Goal: Task Accomplishment & Management: Manage account settings

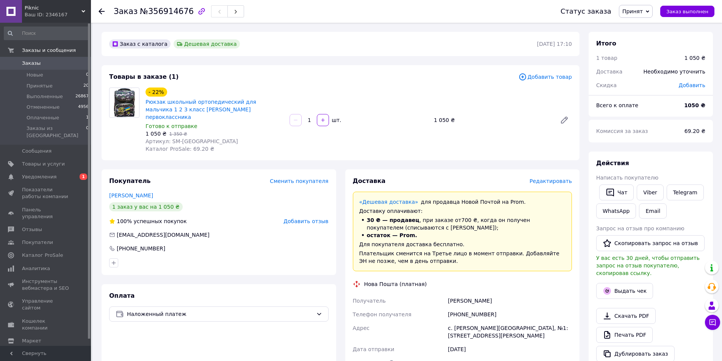
scroll to position [218, 0]
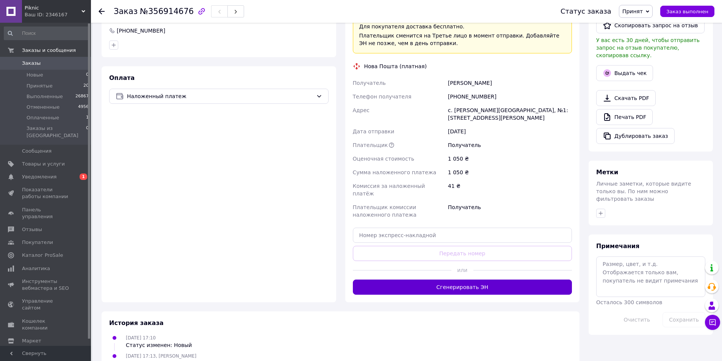
click at [473, 280] on button "Сгенерировать ЭН" at bounding box center [463, 287] width 220 height 15
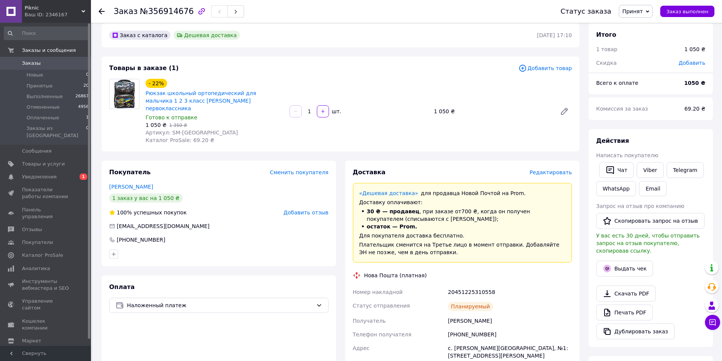
scroll to position [0, 0]
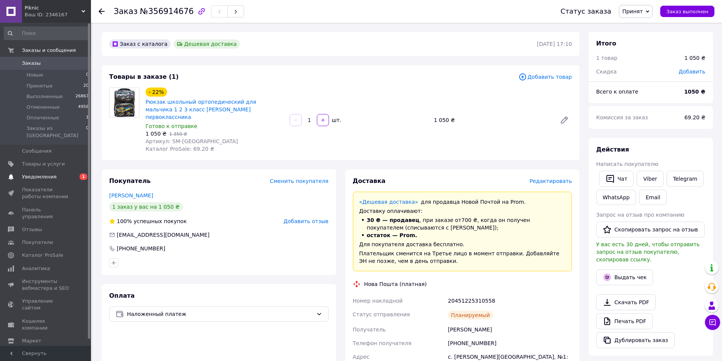
click at [55, 174] on span "Уведомления" at bounding box center [46, 177] width 48 height 7
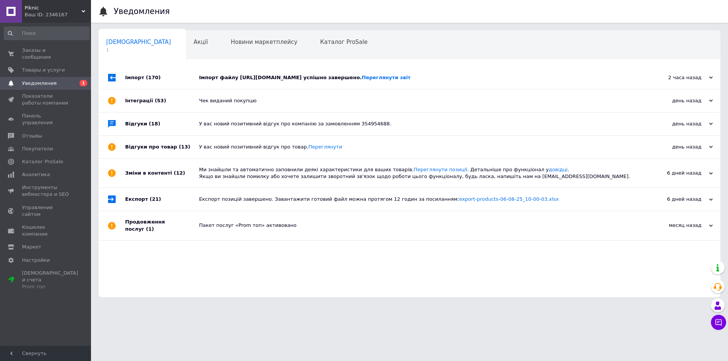
click at [218, 81] on div "Імпорт файлу [URL][DOMAIN_NAME] успішно завершено. Переглянути звіт" at bounding box center [418, 77] width 438 height 7
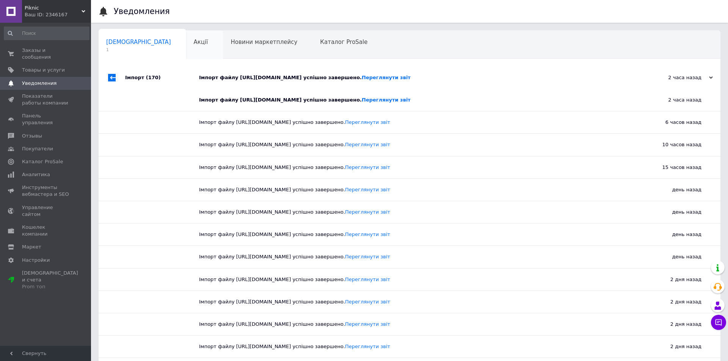
click at [194, 44] on span "Акції" at bounding box center [201, 42] width 14 height 7
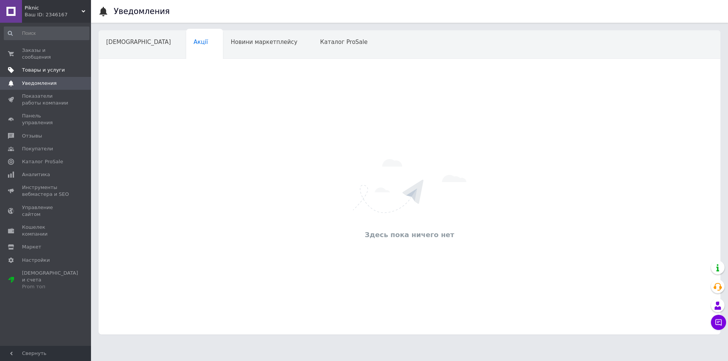
click at [43, 67] on span "Товары и услуги" at bounding box center [43, 70] width 43 height 7
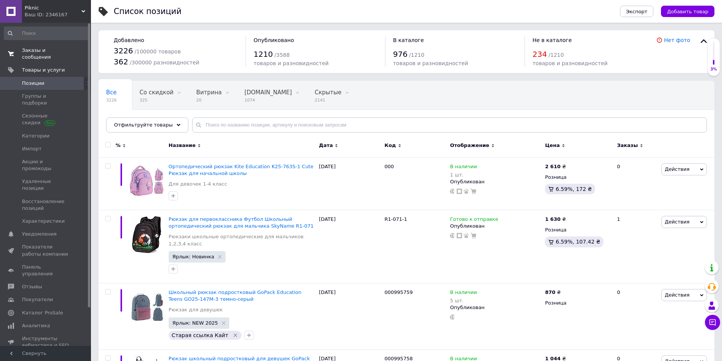
click at [57, 51] on span "Заказы и сообщения" at bounding box center [46, 54] width 48 height 14
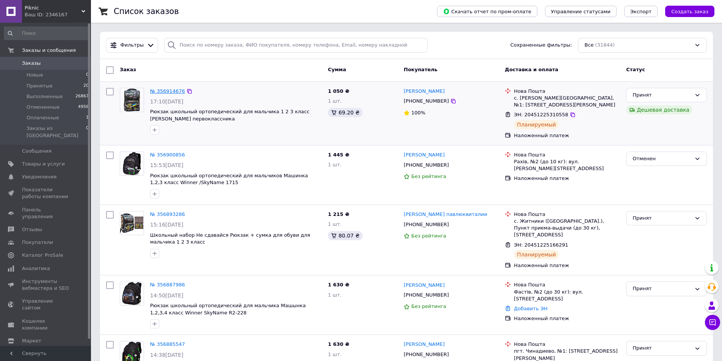
click at [165, 91] on link "№ 356914676" at bounding box center [167, 91] width 35 height 6
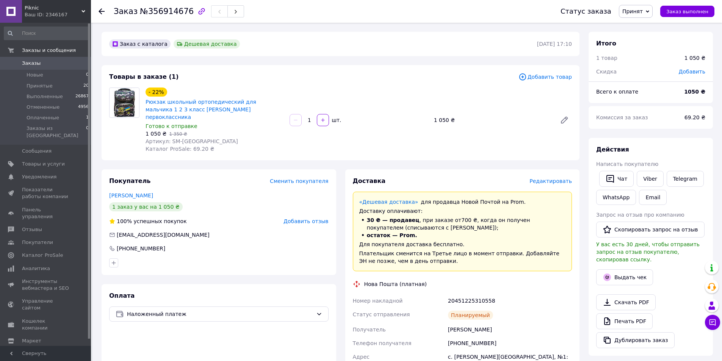
click at [38, 65] on span "Заказы" at bounding box center [46, 63] width 48 height 7
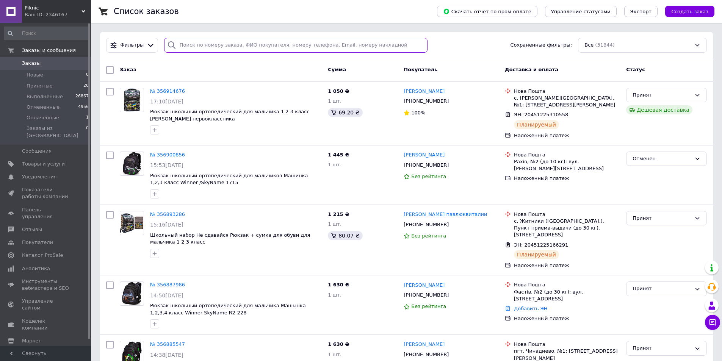
click at [204, 52] on input "search" at bounding box center [296, 45] width 264 height 15
paste input "355785123"
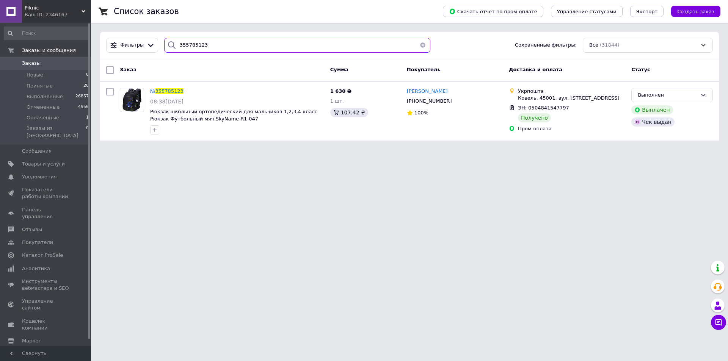
drag, startPoint x: 207, startPoint y: 43, endPoint x: 159, endPoint y: 51, distance: 48.8
click at [161, 51] on div "355785123" at bounding box center [297, 45] width 272 height 15
paste input "6446626"
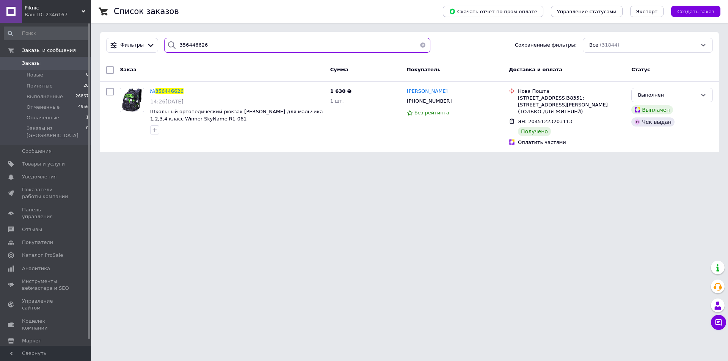
type input "356446626"
click at [173, 92] on span "356446626" at bounding box center [169, 91] width 28 height 6
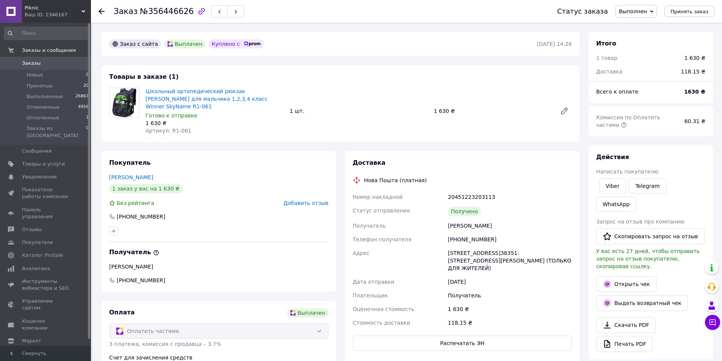
click at [100, 9] on icon at bounding box center [102, 11] width 6 height 6
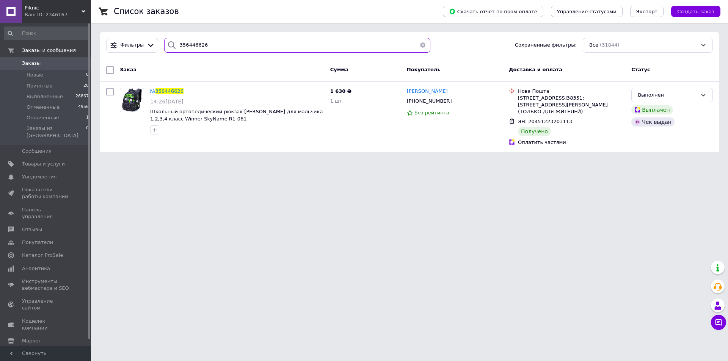
drag, startPoint x: 206, startPoint y: 49, endPoint x: 162, endPoint y: 49, distance: 44.0
click at [164, 49] on div "356446626" at bounding box center [297, 45] width 266 height 15
paste input "58683"
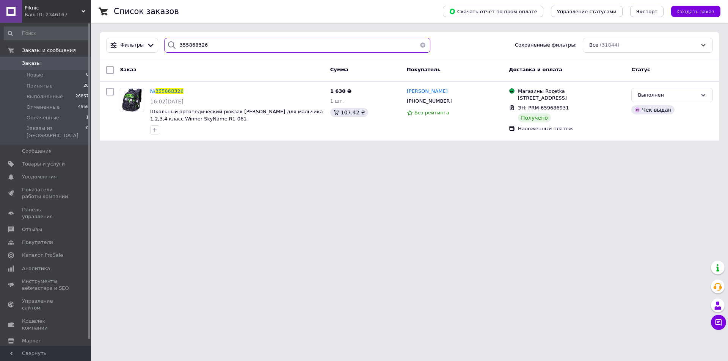
type input "355868326"
click at [42, 88] on span "Принятые" at bounding box center [40, 86] width 26 height 7
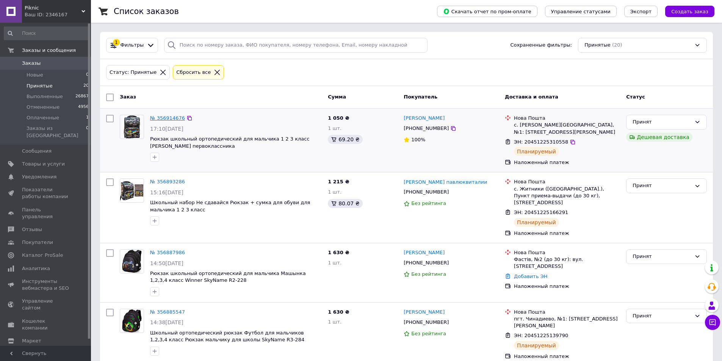
click at [170, 119] on link "№ 356914676" at bounding box center [167, 118] width 35 height 6
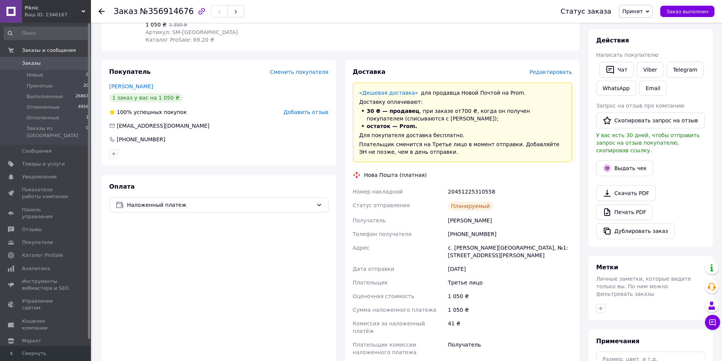
scroll to position [114, 0]
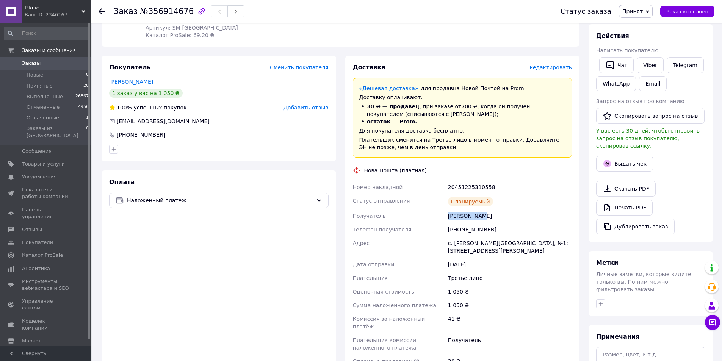
drag, startPoint x: 447, startPoint y: 209, endPoint x: 479, endPoint y: 210, distance: 32.3
click at [479, 210] on div "[PERSON_NAME]" at bounding box center [510, 216] width 127 height 14
copy div "[PERSON_NAME]"
drag, startPoint x: 457, startPoint y: 221, endPoint x: 486, endPoint y: 222, distance: 28.8
click at [486, 223] on div "[PHONE_NUMBER]" at bounding box center [510, 230] width 127 height 14
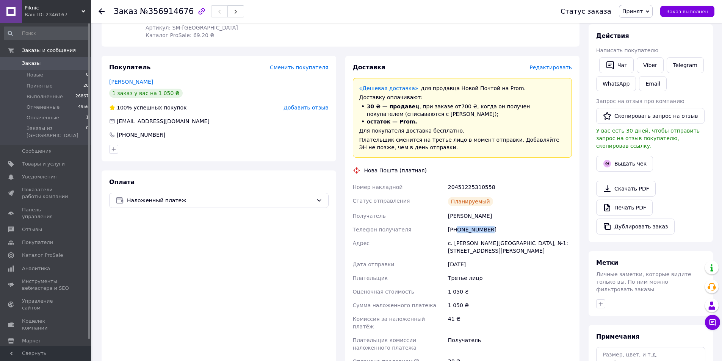
copy div "0664527857"
drag, startPoint x: 455, startPoint y: 235, endPoint x: 494, endPoint y: 237, distance: 38.7
click at [495, 237] on div "с. [PERSON_NAME][GEOGRAPHIC_DATA], №1: [STREET_ADDRESS][PERSON_NAME]" at bounding box center [510, 247] width 127 height 21
copy div "[PERSON_NAME]"
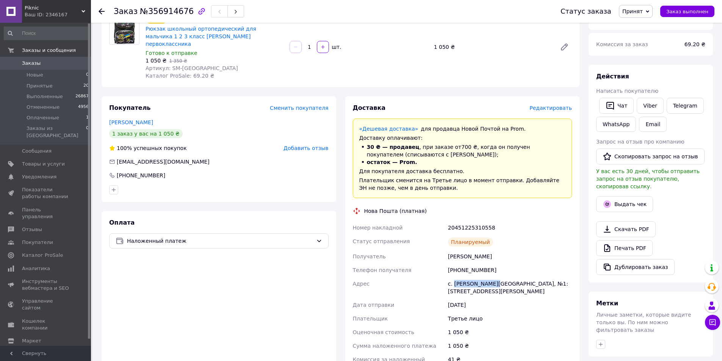
scroll to position [76, 0]
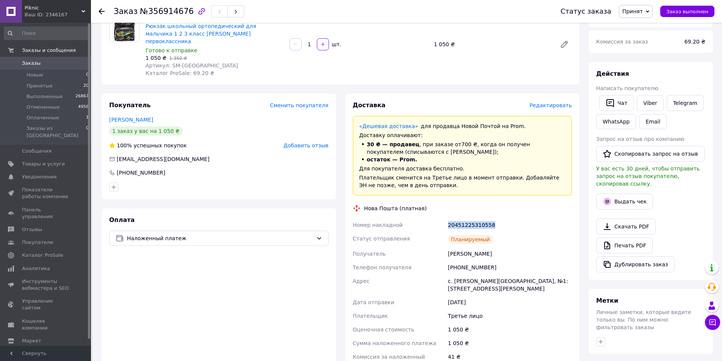
drag, startPoint x: 448, startPoint y: 218, endPoint x: 495, endPoint y: 219, distance: 47.0
click at [495, 219] on div "20451225310558" at bounding box center [510, 225] width 127 height 14
copy div "20451225310558"
click at [54, 121] on span "Оплаченные" at bounding box center [43, 118] width 33 height 7
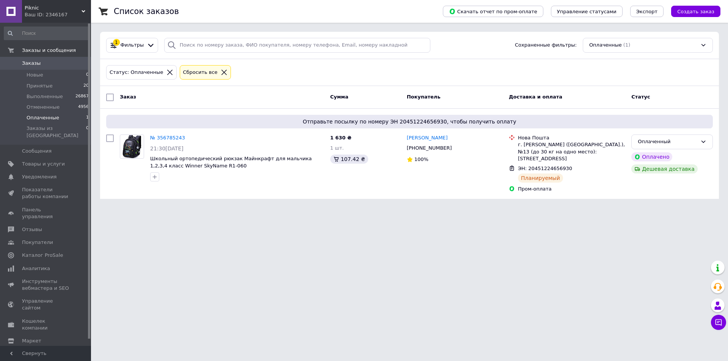
click at [41, 63] on span "Заказы" at bounding box center [46, 63] width 48 height 7
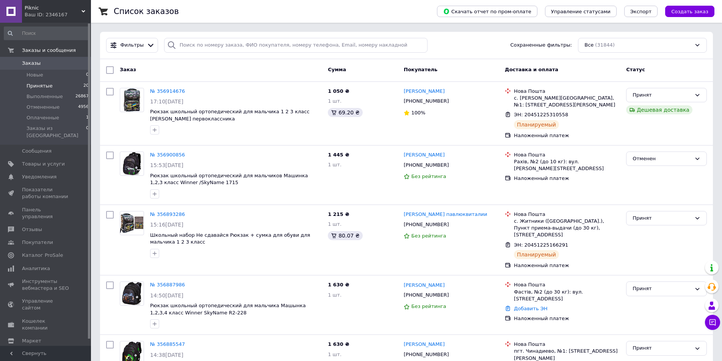
click at [49, 86] on span "Принятые" at bounding box center [40, 86] width 26 height 7
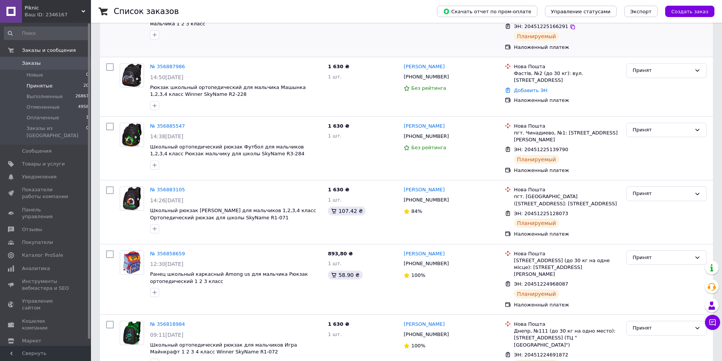
scroll to position [190, 0]
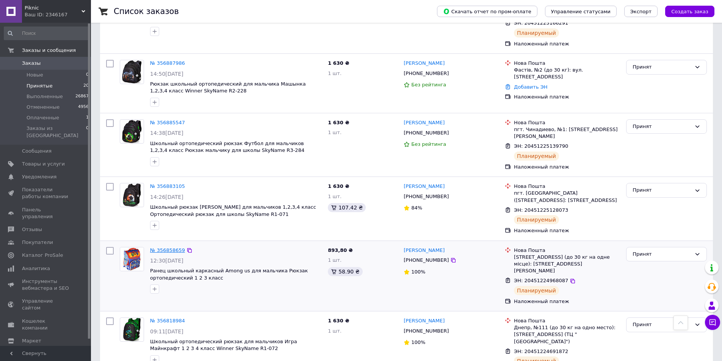
click at [171, 248] on link "№ 356858659" at bounding box center [167, 251] width 35 height 6
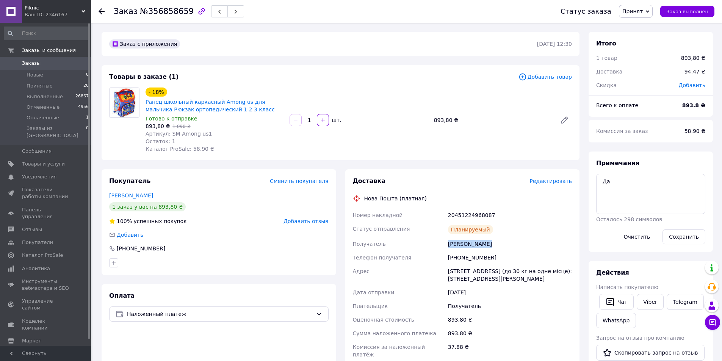
drag, startPoint x: 448, startPoint y: 243, endPoint x: 492, endPoint y: 245, distance: 44.0
click at [492, 245] on div "[PERSON_NAME]" at bounding box center [510, 244] width 127 height 14
copy div "[PERSON_NAME]"
drag, startPoint x: 457, startPoint y: 260, endPoint x: 490, endPoint y: 260, distance: 33.0
click at [490, 260] on div "[PHONE_NUMBER]" at bounding box center [510, 258] width 127 height 14
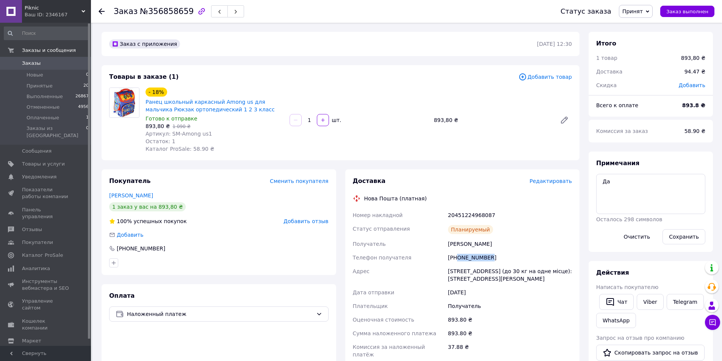
copy div "0939535345"
drag, startPoint x: 449, startPoint y: 272, endPoint x: 465, endPoint y: 272, distance: 15.9
click at [465, 272] on div "[STREET_ADDRESS] (до 30 кг на одне місце): [STREET_ADDRESS][PERSON_NAME]" at bounding box center [510, 275] width 127 height 21
copy div "[GEOGRAPHIC_DATA]"
drag, startPoint x: 448, startPoint y: 213, endPoint x: 490, endPoint y: 215, distance: 42.2
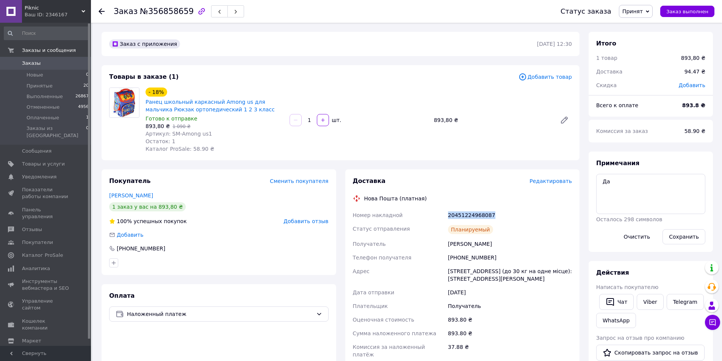
click at [490, 215] on div "20451224968087" at bounding box center [510, 216] width 127 height 14
copy div "20451224968087"
click at [179, 134] on span "Артикул: SM-Among us1" at bounding box center [179, 134] width 66 height 6
drag, startPoint x: 169, startPoint y: 135, endPoint x: 205, endPoint y: 134, distance: 36.4
click at [205, 134] on div "Артикул: SM-Among us1" at bounding box center [215, 134] width 138 height 8
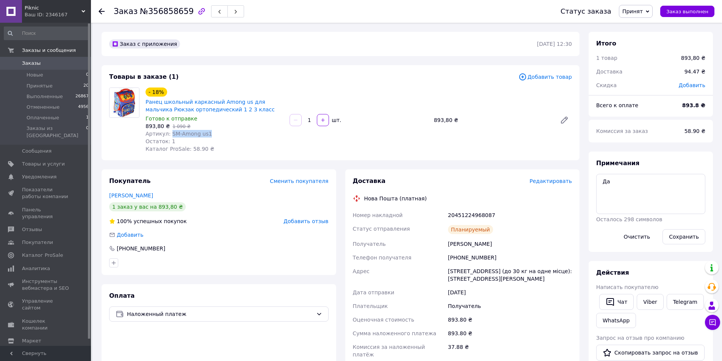
copy span "SM-Among us1"
click at [40, 82] on li "Принятые 20" at bounding box center [46, 86] width 93 height 11
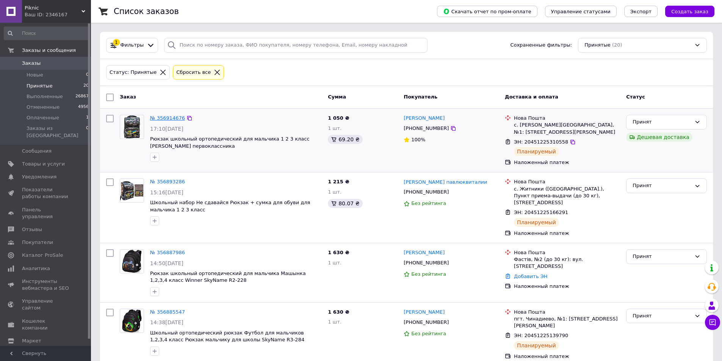
click at [176, 118] on link "№ 356914676" at bounding box center [167, 118] width 35 height 6
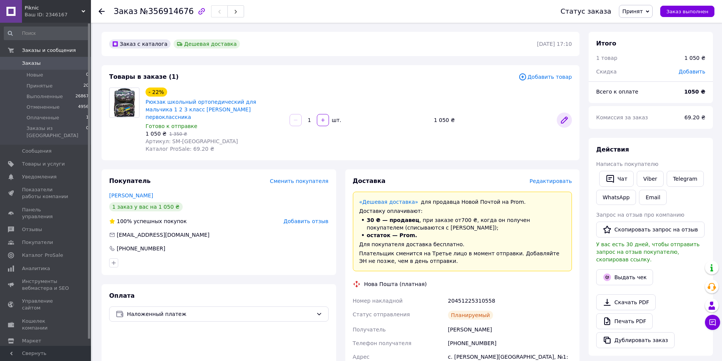
click at [563, 118] on icon at bounding box center [565, 120] width 6 height 6
click at [45, 60] on span "Заказы" at bounding box center [46, 63] width 48 height 7
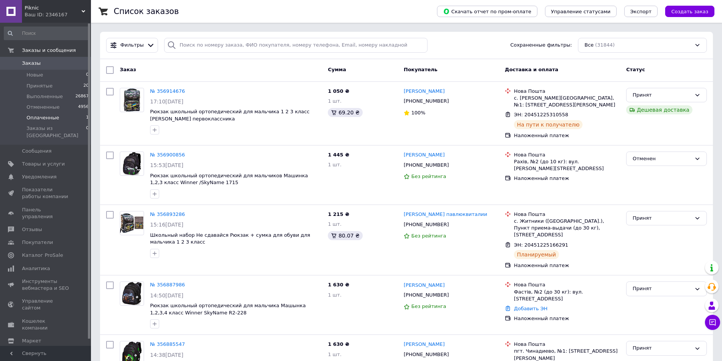
click at [50, 119] on span "Оплаченные" at bounding box center [43, 118] width 33 height 7
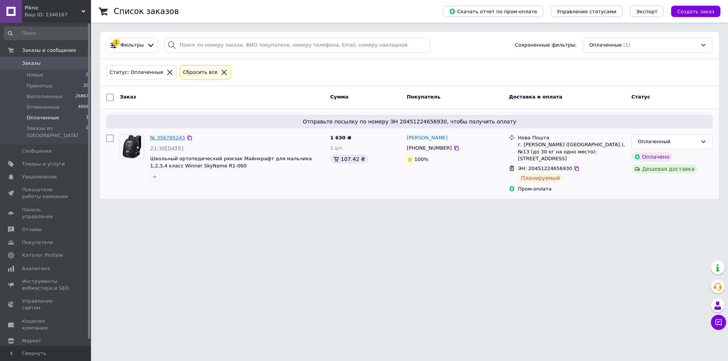
click at [171, 135] on link "№ 356785243" at bounding box center [167, 138] width 35 height 6
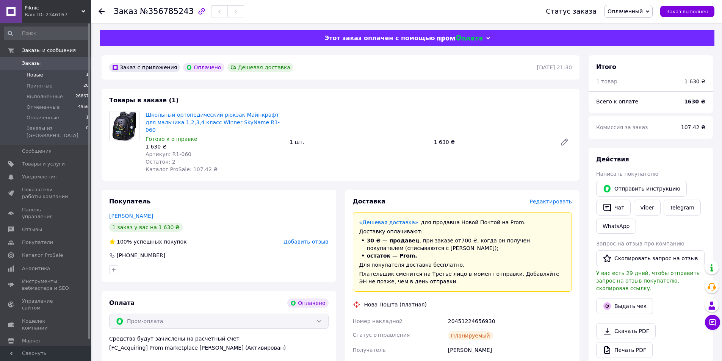
click at [47, 74] on li "Новые 1" at bounding box center [46, 75] width 93 height 11
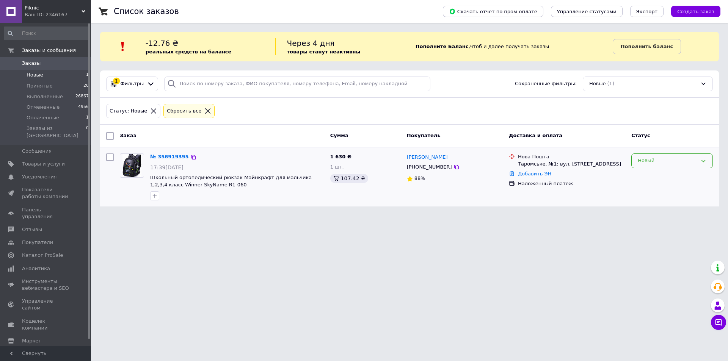
click at [675, 161] on div "Новый" at bounding box center [668, 161] width 60 height 8
click at [667, 178] on li "Принят" at bounding box center [672, 177] width 81 height 14
click at [39, 63] on span "Заказы" at bounding box center [46, 63] width 48 height 7
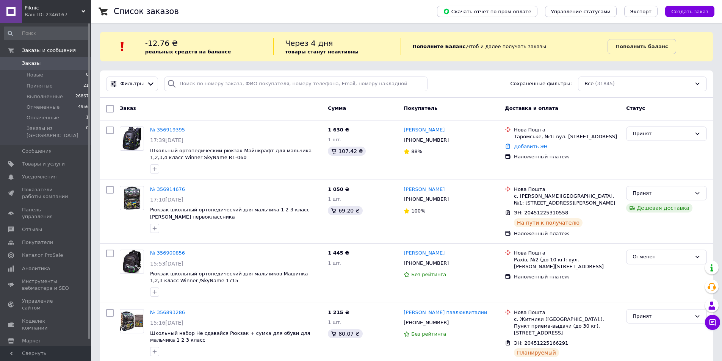
click at [28, 62] on span "Заказы" at bounding box center [31, 63] width 19 height 7
click at [38, 115] on span "Оплаченные" at bounding box center [43, 118] width 33 height 7
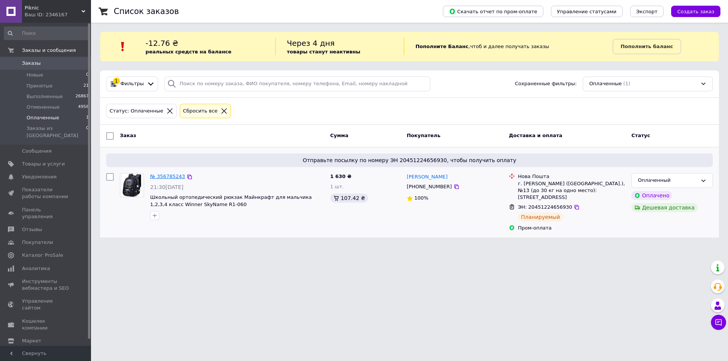
click at [166, 175] on link "№ 356785243" at bounding box center [167, 177] width 35 height 6
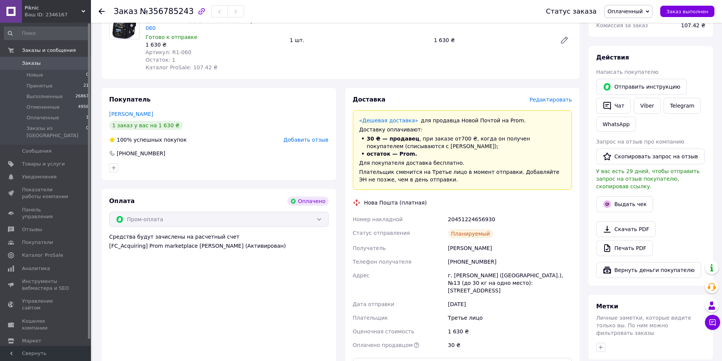
scroll to position [114, 0]
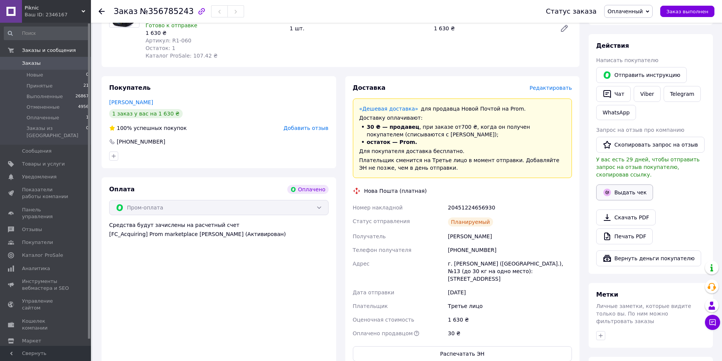
click at [610, 189] on icon "button" at bounding box center [608, 193] width 8 height 8
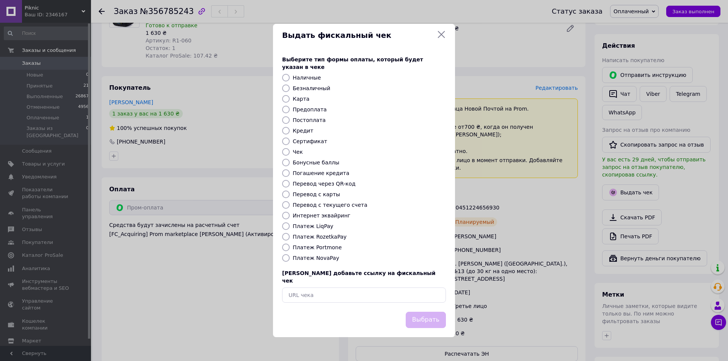
click at [328, 236] on label "Платеж RozetkaPay" at bounding box center [320, 237] width 54 height 6
click at [290, 236] on input "Платеж RozetkaPay" at bounding box center [286, 237] width 8 height 8
radio input "true"
click at [423, 312] on button "Выбрать" at bounding box center [426, 320] width 40 height 16
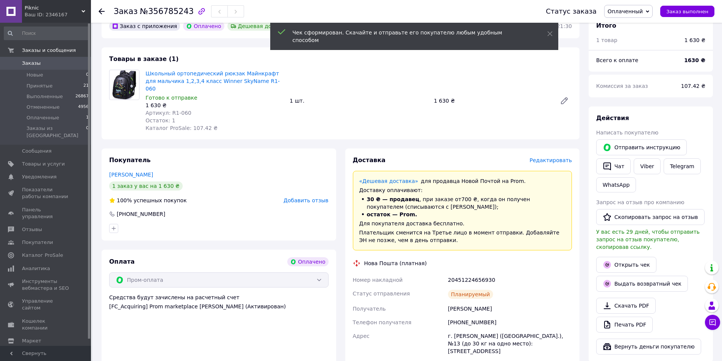
scroll to position [0, 0]
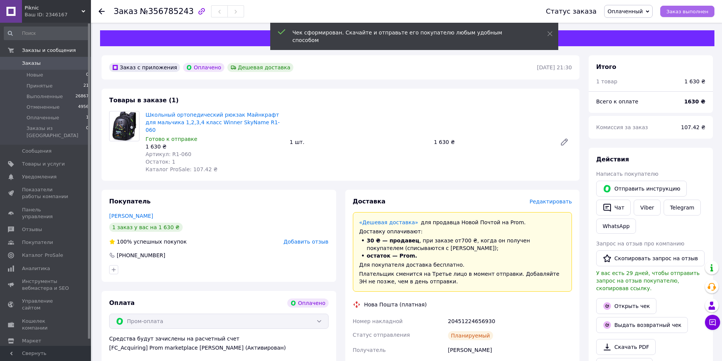
click at [686, 11] on span "Заказ выполнен" at bounding box center [688, 12] width 42 height 6
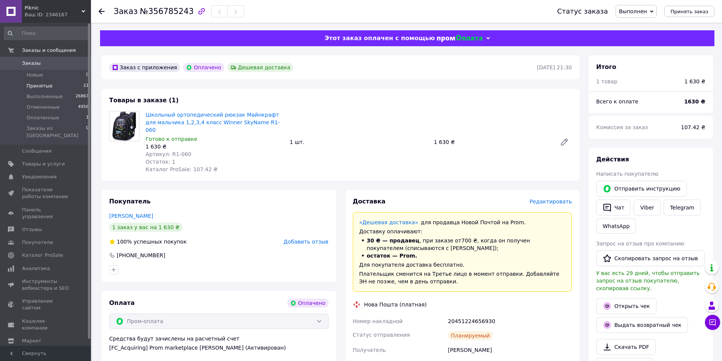
click at [44, 87] on span "Принятые" at bounding box center [40, 86] width 26 height 7
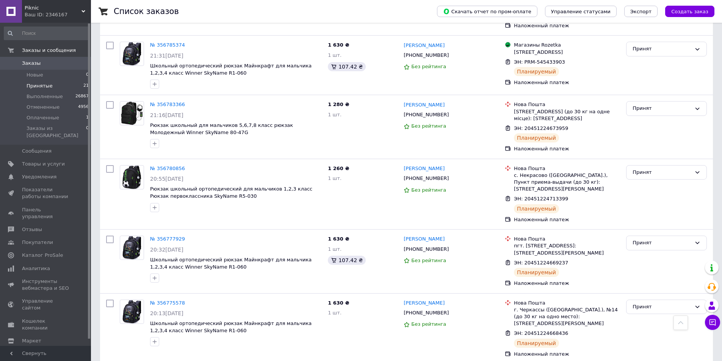
scroll to position [803, 0]
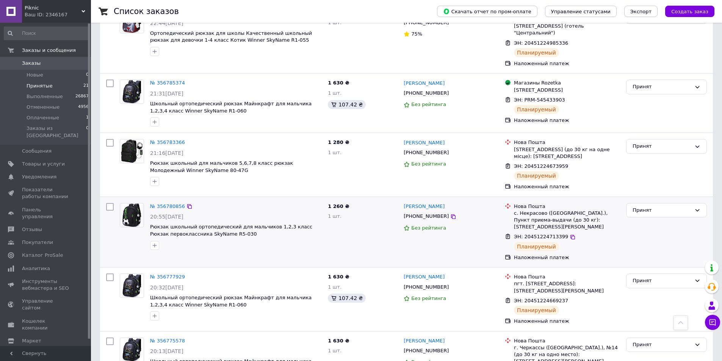
click at [111, 203] on input "checkbox" at bounding box center [110, 207] width 8 height 8
checkbox input "true"
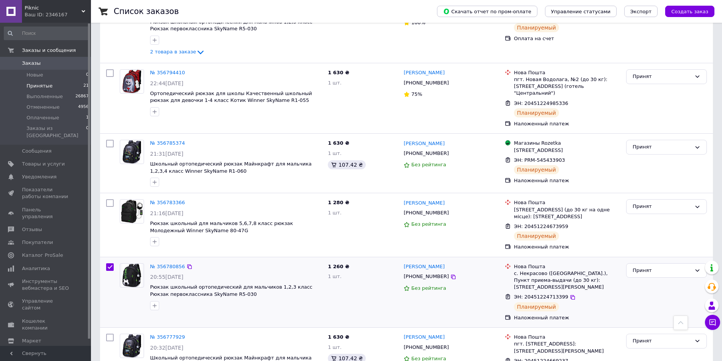
scroll to position [727, 0]
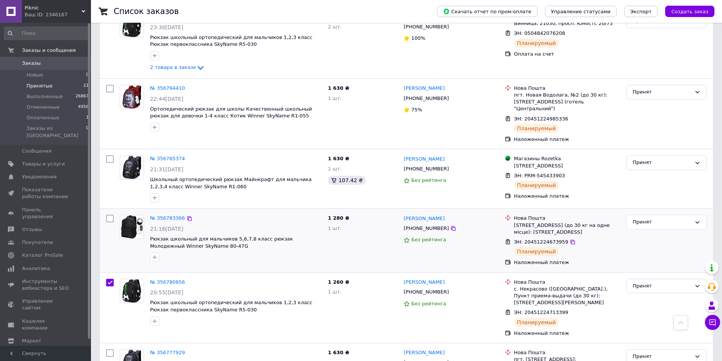
click at [111, 215] on input "checkbox" at bounding box center [110, 219] width 8 height 8
checkbox input "true"
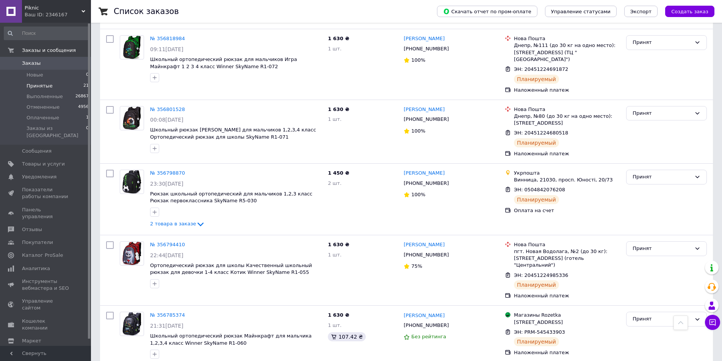
scroll to position [537, 0]
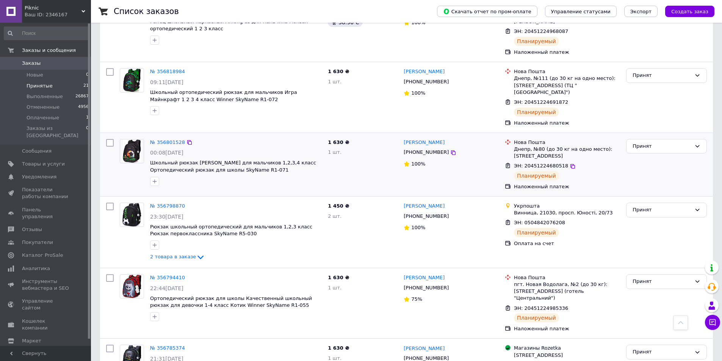
click at [111, 139] on input "checkbox" at bounding box center [110, 143] width 8 height 8
checkbox input "true"
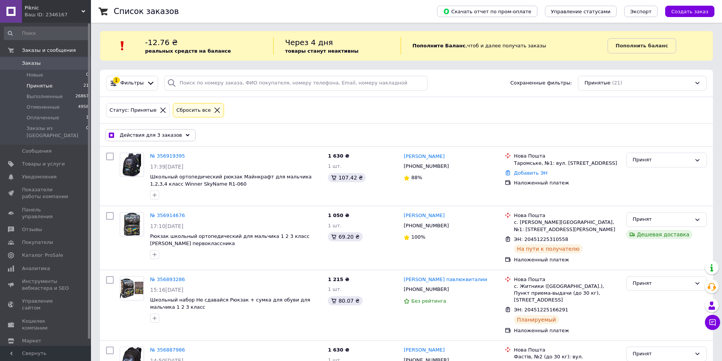
scroll to position [0, 0]
click at [173, 134] on div "Действия для 3 заказов" at bounding box center [150, 136] width 90 height 12
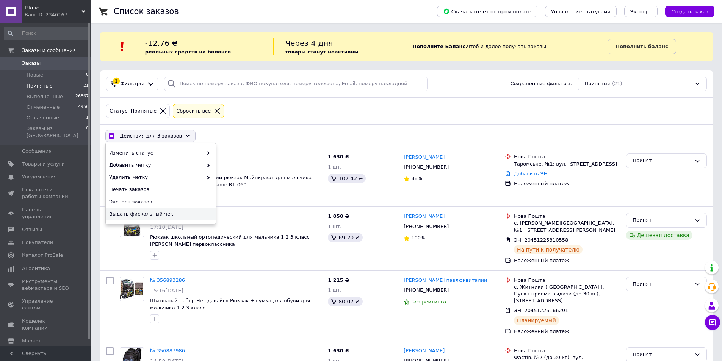
click at [161, 216] on span "Выдать фискальный чек" at bounding box center [159, 214] width 101 height 7
checkbox input "true"
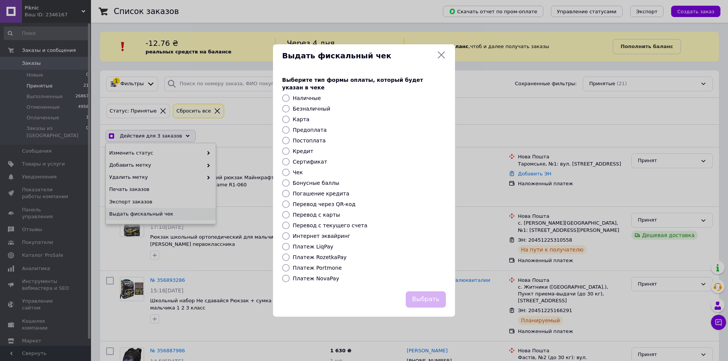
click at [323, 276] on label "Платеж NovaPay" at bounding box center [316, 279] width 46 height 6
click at [290, 275] on input "Платеж NovaPay" at bounding box center [286, 279] width 8 height 8
radio input "true"
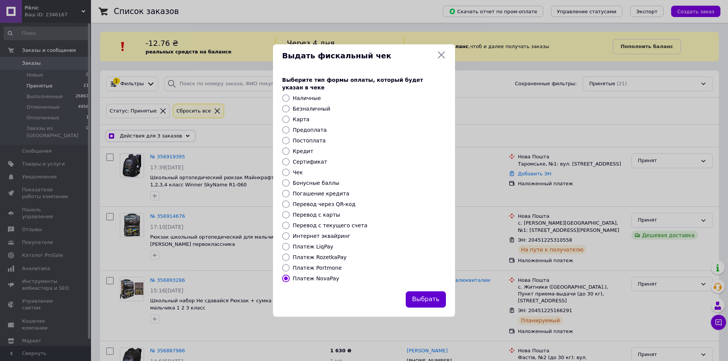
click at [419, 297] on button "Выбрать" at bounding box center [426, 300] width 40 height 16
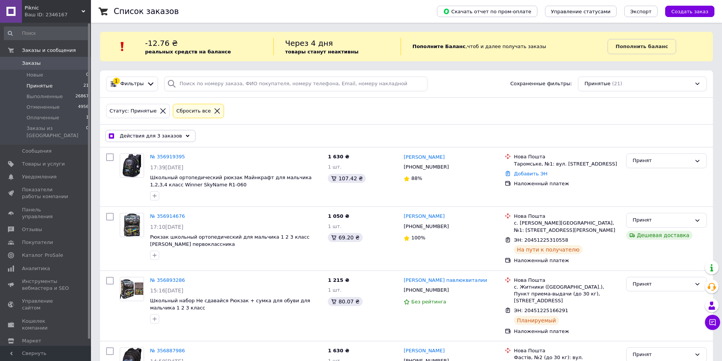
click at [152, 137] on span "Действия для 3 заказов" at bounding box center [151, 136] width 62 height 7
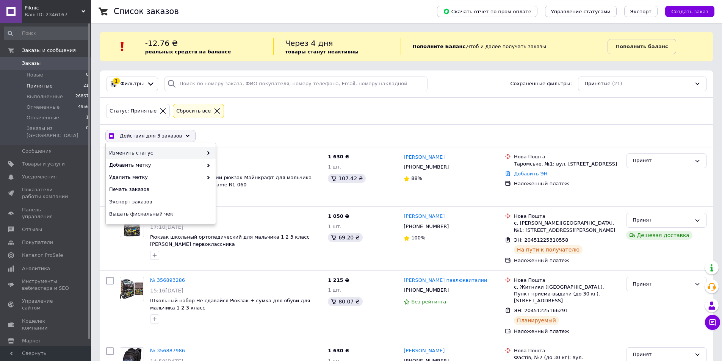
checkbox input "true"
click at [237, 162] on div "Выполнен" at bounding box center [271, 165] width 110 height 12
checkbox input "false"
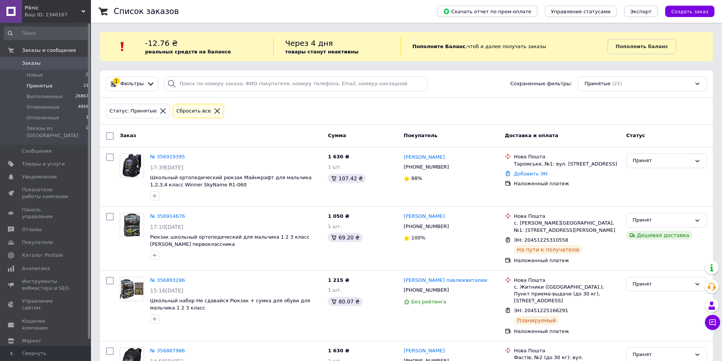
click at [36, 62] on span "Заказы" at bounding box center [31, 63] width 19 height 7
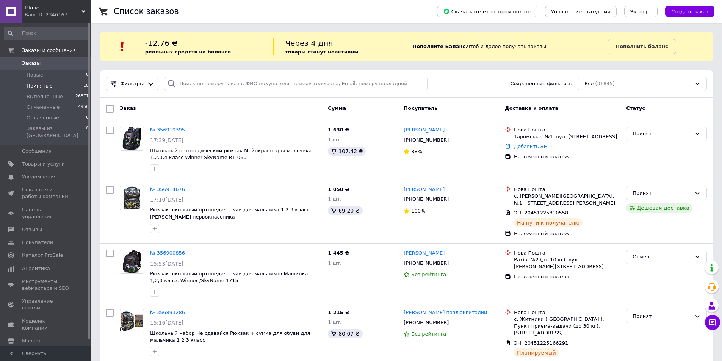
click at [44, 81] on li "Принятые 18" at bounding box center [46, 86] width 93 height 11
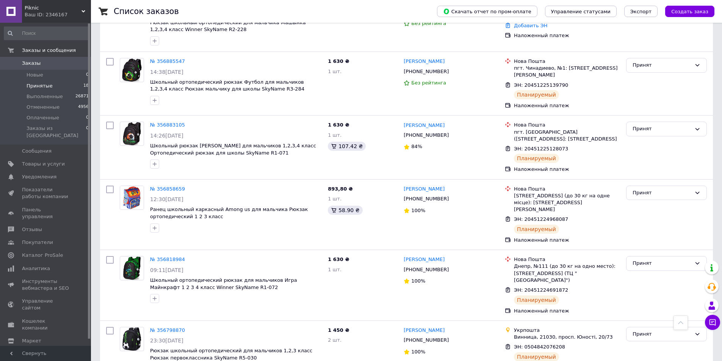
scroll to position [379, 0]
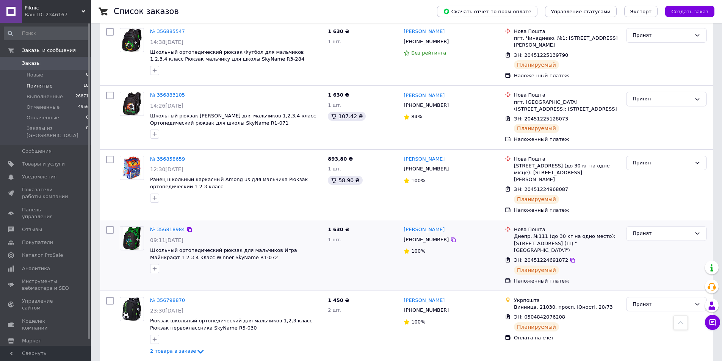
click at [109, 226] on input "checkbox" at bounding box center [110, 230] width 8 height 8
checkbox input "true"
click at [112, 156] on input "checkbox" at bounding box center [110, 160] width 8 height 8
checkbox input "true"
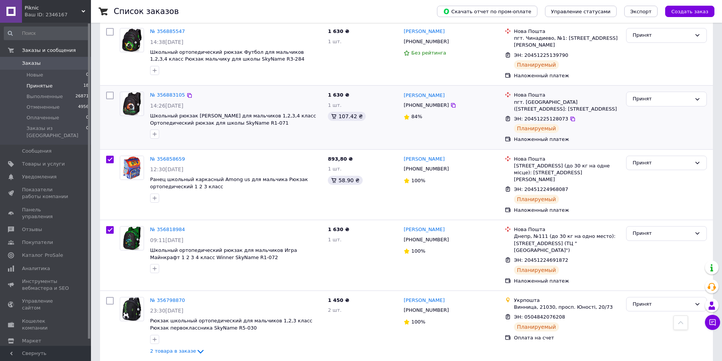
click at [107, 92] on input "checkbox" at bounding box center [110, 96] width 8 height 8
checkbox input "true"
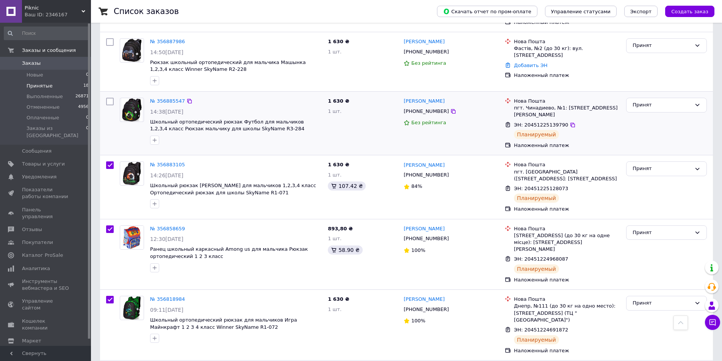
scroll to position [303, 0]
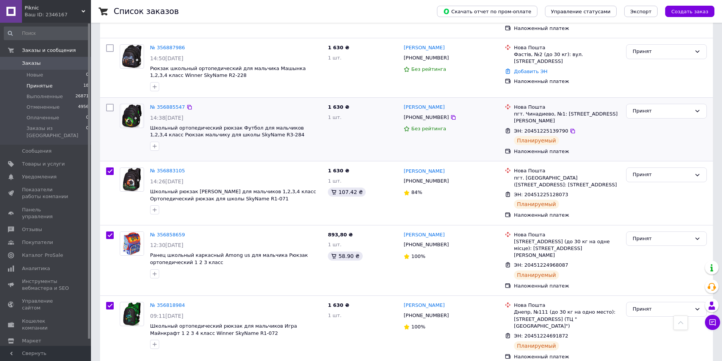
click at [108, 104] on input "checkbox" at bounding box center [110, 108] width 8 height 8
checkbox input "true"
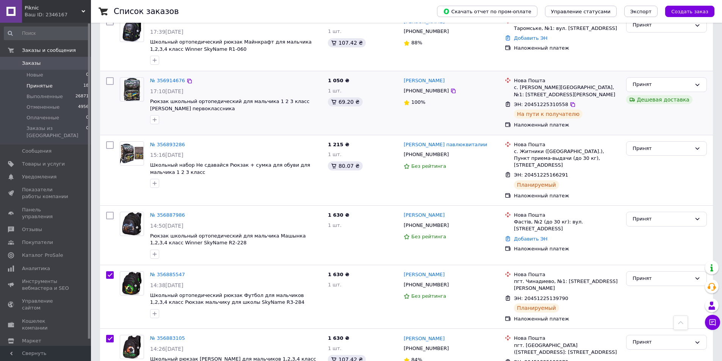
scroll to position [114, 0]
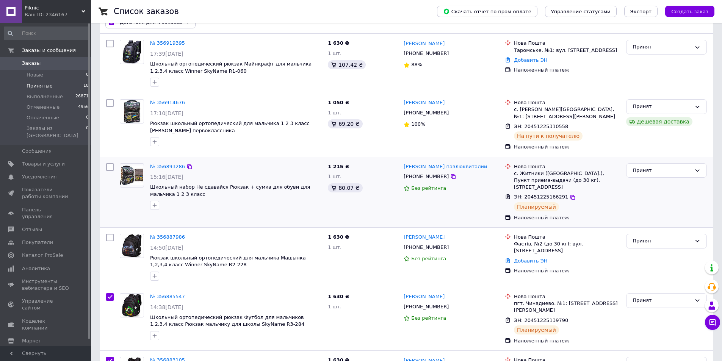
click at [110, 163] on input "checkbox" at bounding box center [110, 167] width 8 height 8
checkbox input "true"
click at [108, 103] on input "checkbox" at bounding box center [110, 103] width 8 height 8
checkbox input "true"
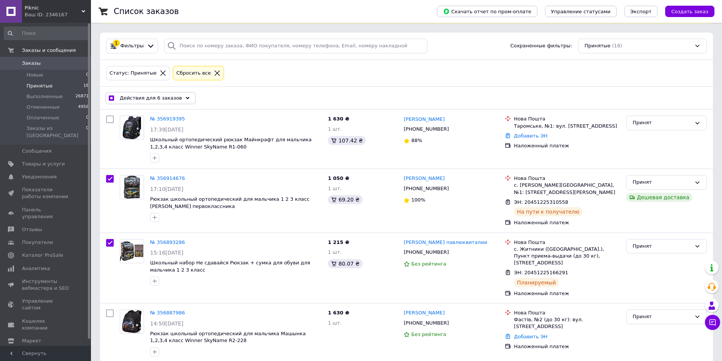
scroll to position [0, 0]
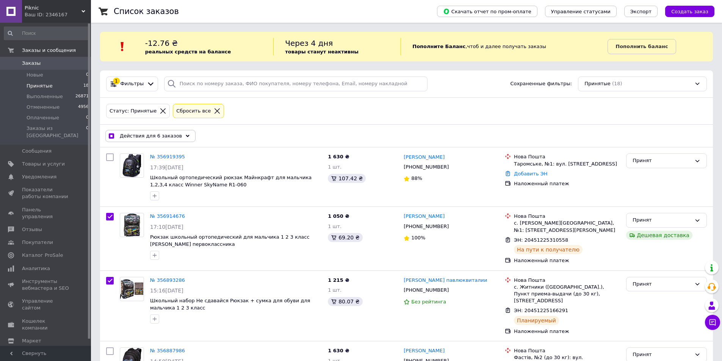
click at [170, 138] on span "Действия для 6 заказов" at bounding box center [151, 136] width 62 height 7
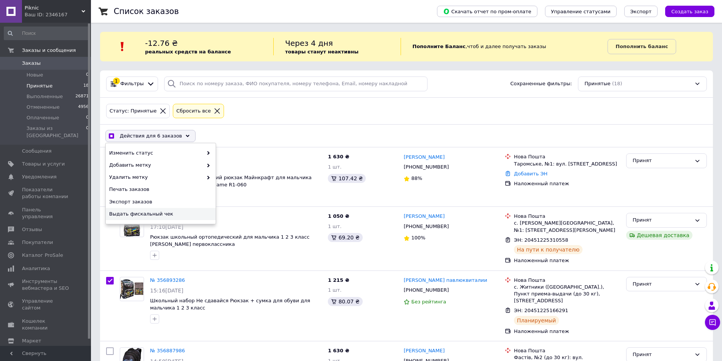
click at [160, 211] on span "Выдать фискальный чек" at bounding box center [159, 214] width 101 height 7
checkbox input "true"
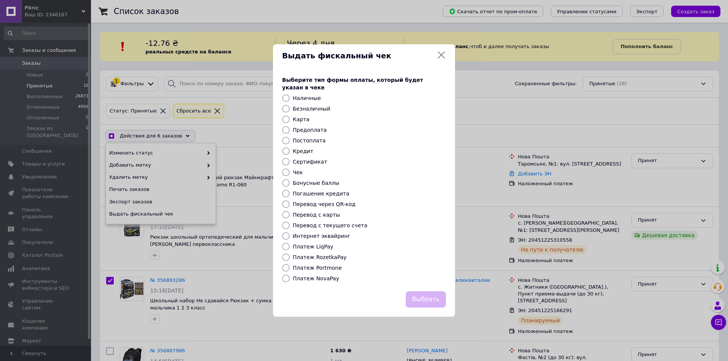
click at [297, 276] on label "Платеж NovaPay" at bounding box center [316, 279] width 46 height 6
click at [290, 275] on input "Платеж NovaPay" at bounding box center [286, 279] width 8 height 8
radio input "true"
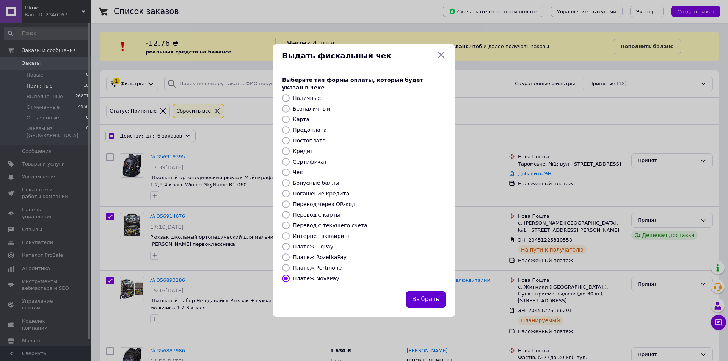
click at [421, 295] on button "Выбрать" at bounding box center [426, 300] width 40 height 16
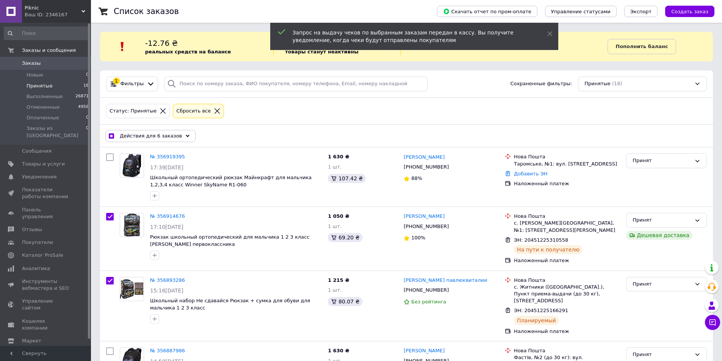
click at [169, 137] on span "Действия для 6 заказов" at bounding box center [151, 136] width 62 height 7
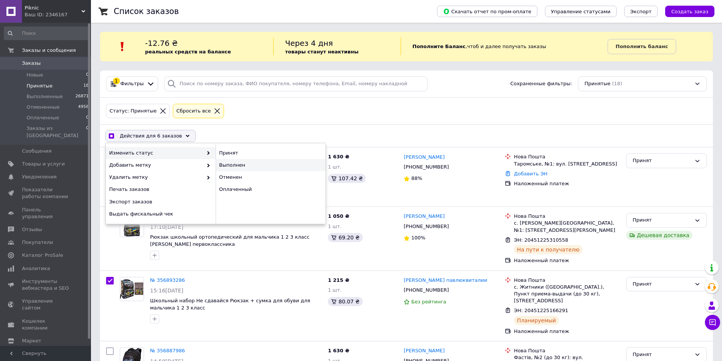
checkbox input "true"
click at [231, 161] on div "Выполнен" at bounding box center [271, 165] width 110 height 12
checkbox input "false"
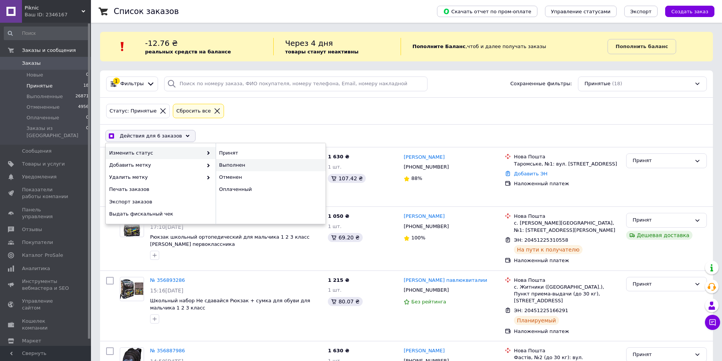
checkbox input "false"
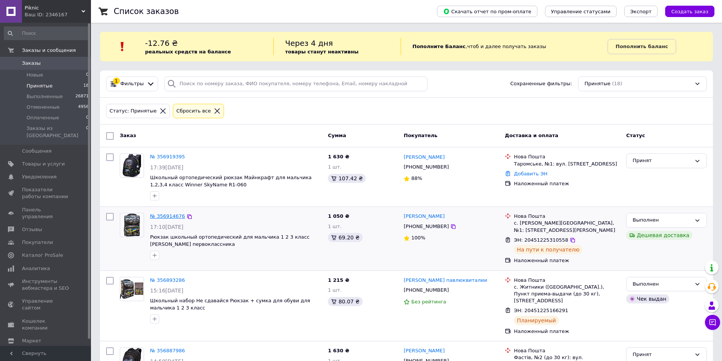
click at [175, 217] on link "№ 356914676" at bounding box center [167, 216] width 35 height 6
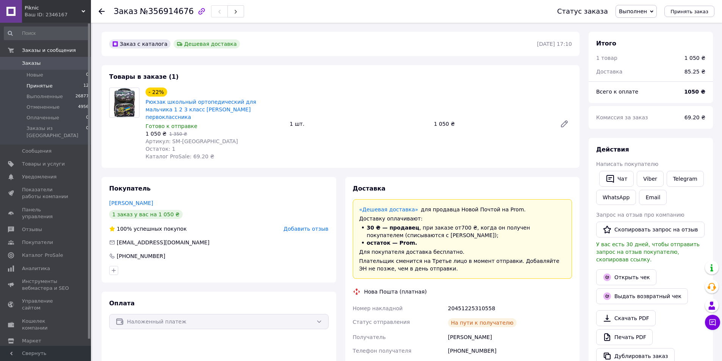
click at [30, 85] on span "Принятые" at bounding box center [40, 86] width 26 height 7
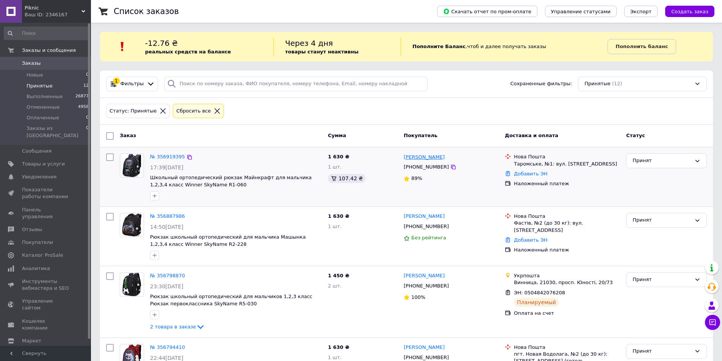
click at [426, 155] on link "[PERSON_NAME]" at bounding box center [424, 157] width 41 height 7
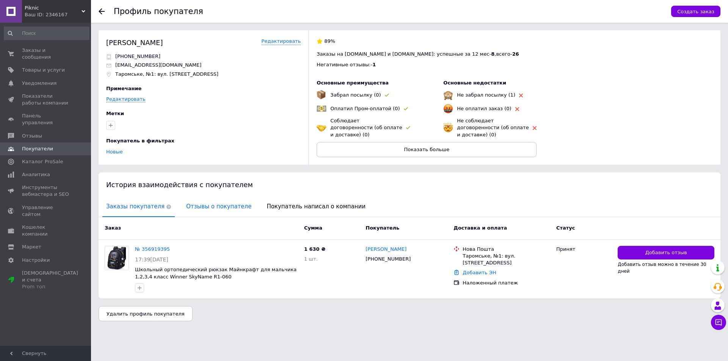
click at [198, 207] on span "Отзывы о покупателе" at bounding box center [218, 206] width 73 height 19
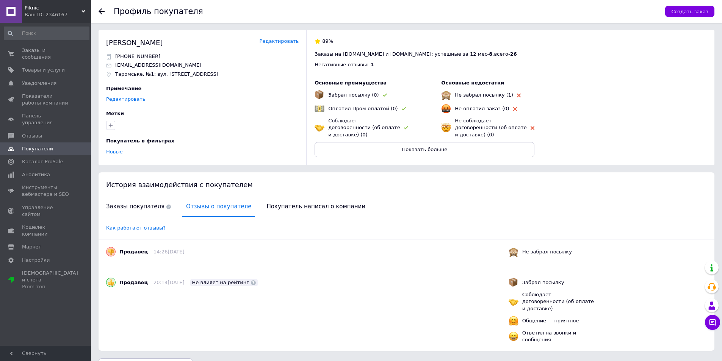
click at [104, 13] on icon at bounding box center [102, 11] width 6 height 6
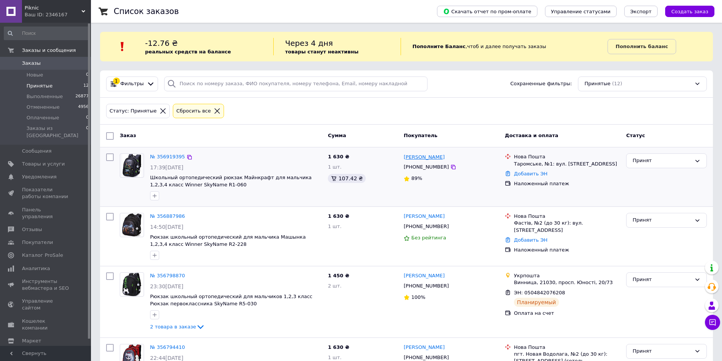
click at [424, 157] on link "[PERSON_NAME]" at bounding box center [424, 157] width 41 height 7
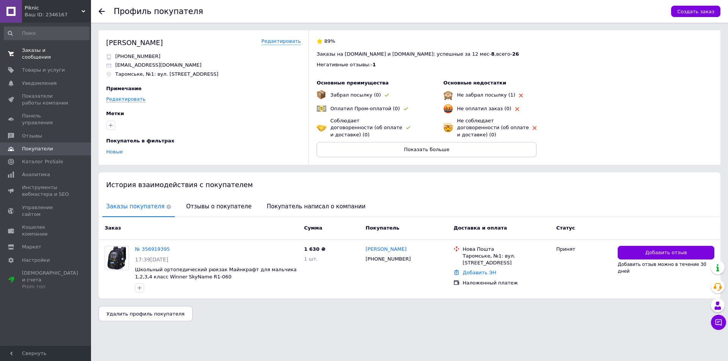
click at [51, 50] on span "Заказы и сообщения" at bounding box center [46, 54] width 48 height 14
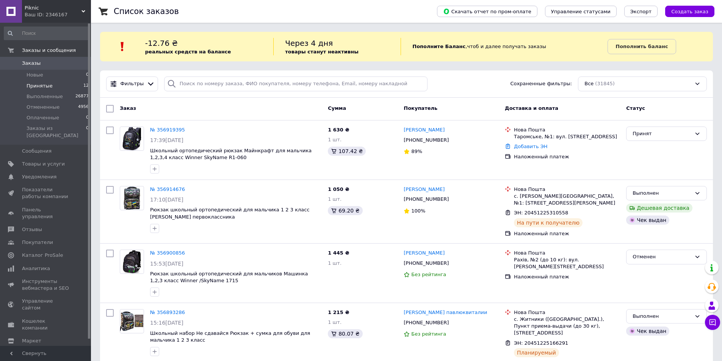
click at [49, 84] on span "Принятые" at bounding box center [40, 86] width 26 height 7
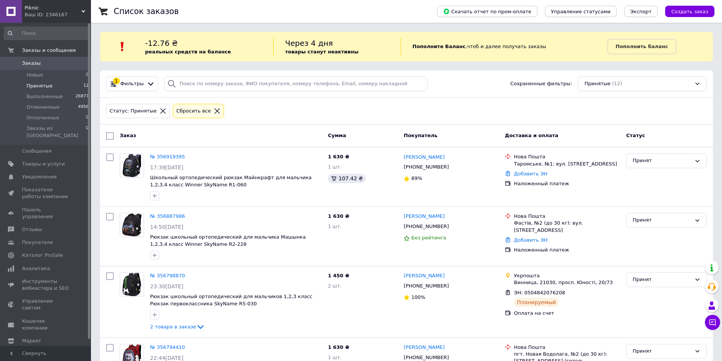
click at [31, 60] on span "Заказы" at bounding box center [31, 63] width 19 height 7
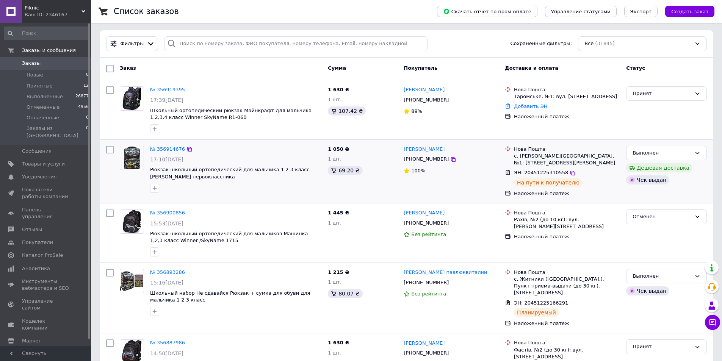
scroll to position [152, 0]
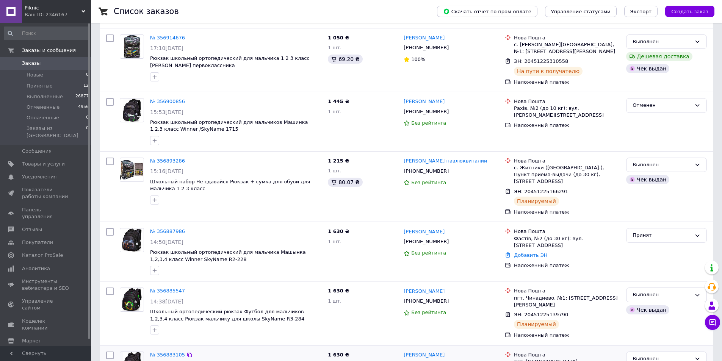
click at [173, 352] on link "№ 356883105" at bounding box center [167, 355] width 35 height 6
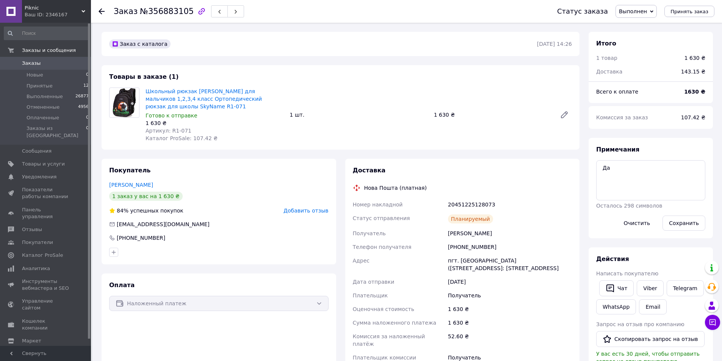
click at [35, 63] on span "Заказы" at bounding box center [31, 63] width 19 height 7
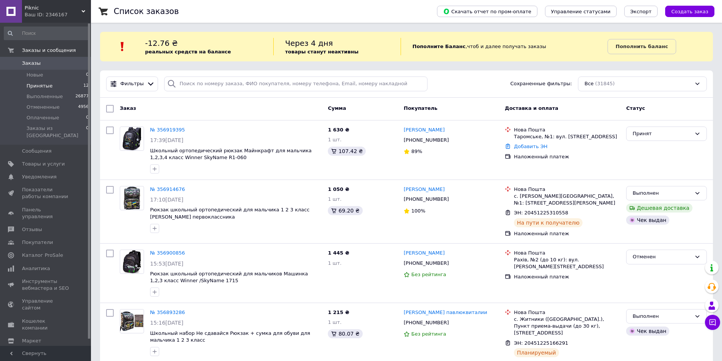
click at [49, 84] on li "Принятые 12" at bounding box center [46, 86] width 93 height 11
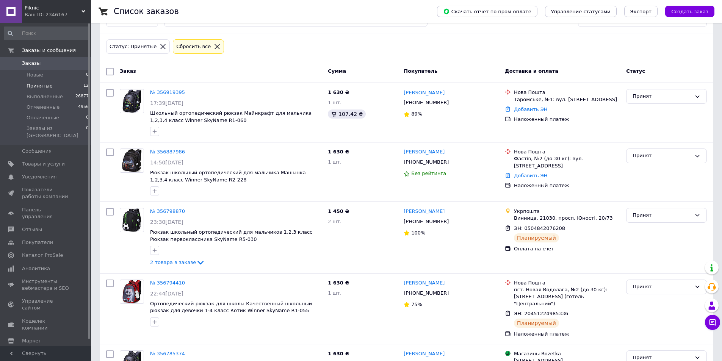
scroll to position [44, 0]
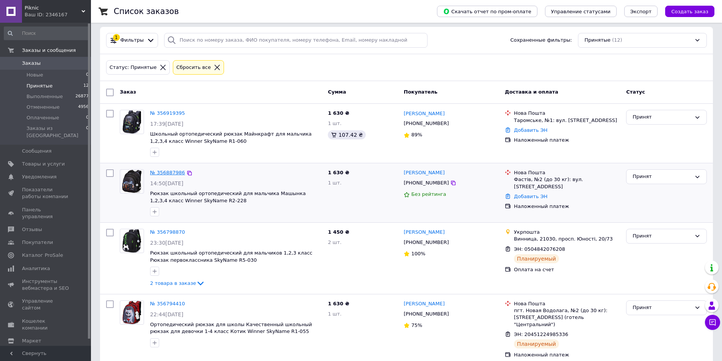
click at [172, 170] on link "№ 356887986" at bounding box center [167, 173] width 35 height 6
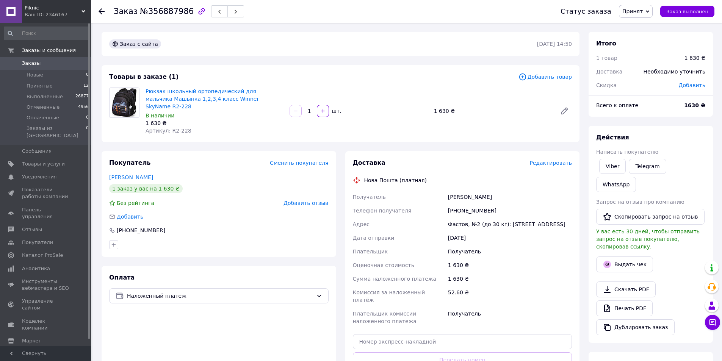
click at [101, 8] on div at bounding box center [102, 12] width 6 height 8
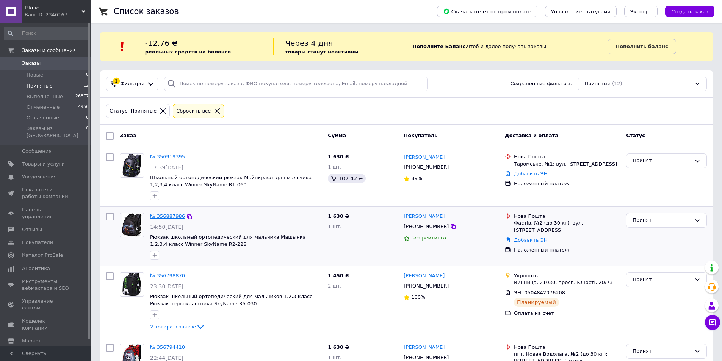
click at [158, 213] on link "№ 356887986" at bounding box center [167, 216] width 35 height 6
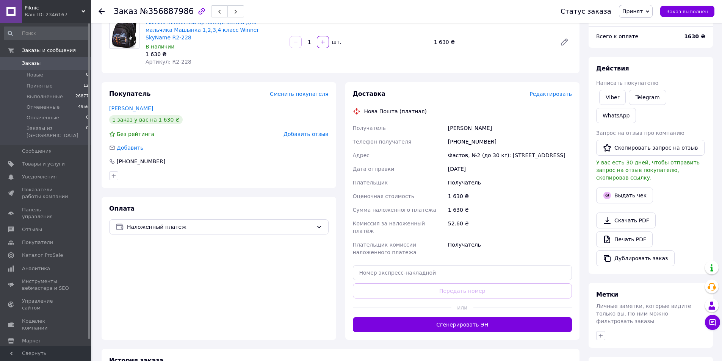
scroll to position [76, 0]
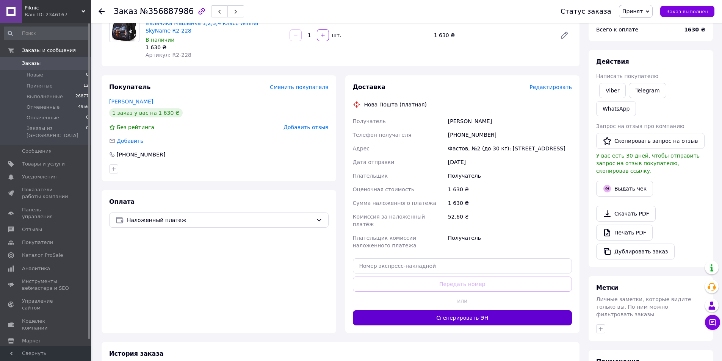
click at [474, 311] on button "Сгенерировать ЭН" at bounding box center [463, 318] width 220 height 15
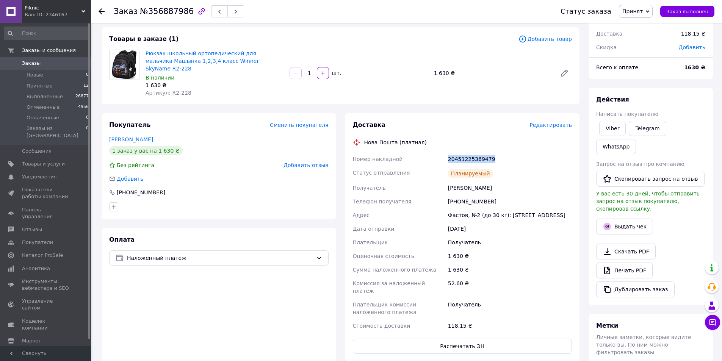
drag, startPoint x: 448, startPoint y: 152, endPoint x: 493, endPoint y: 152, distance: 44.4
click at [493, 152] on div "20451225369479" at bounding box center [510, 159] width 127 height 14
copy div "20451225369479"
click at [102, 11] on use at bounding box center [102, 11] width 6 height 6
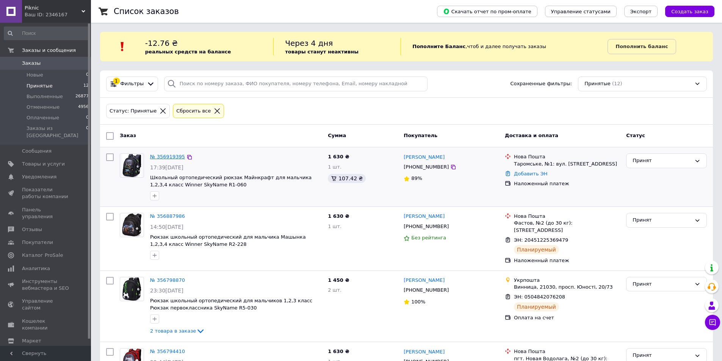
click at [163, 157] on link "№ 356919395" at bounding box center [167, 157] width 35 height 6
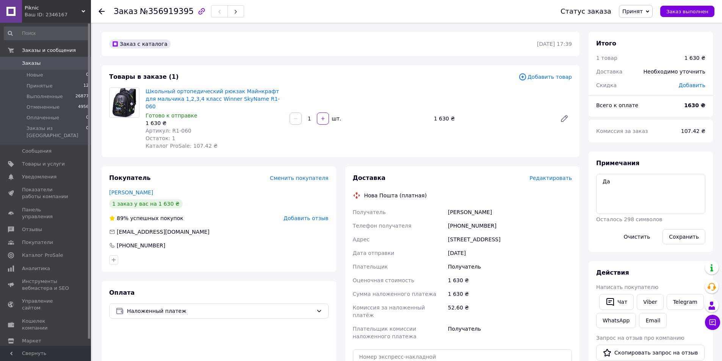
drag, startPoint x: 457, startPoint y: 206, endPoint x: 497, endPoint y: 208, distance: 40.6
click at [497, 208] on div "[PERSON_NAME]" at bounding box center [510, 213] width 127 height 14
drag, startPoint x: 458, startPoint y: 218, endPoint x: 493, endPoint y: 220, distance: 35.3
click at [493, 220] on div "[PHONE_NUMBER]" at bounding box center [510, 226] width 127 height 14
drag, startPoint x: 449, startPoint y: 232, endPoint x: 473, endPoint y: 234, distance: 24.7
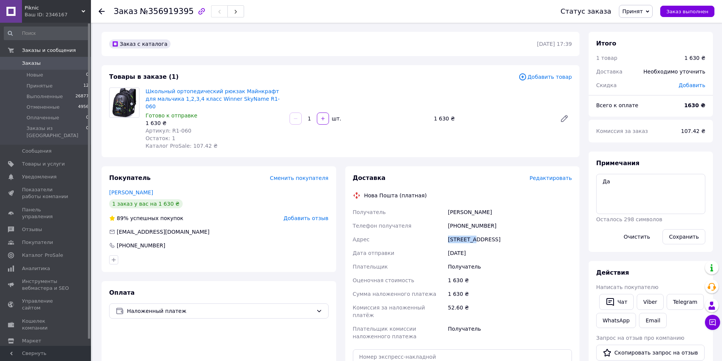
click at [473, 234] on div "[STREET_ADDRESS]" at bounding box center [510, 240] width 127 height 14
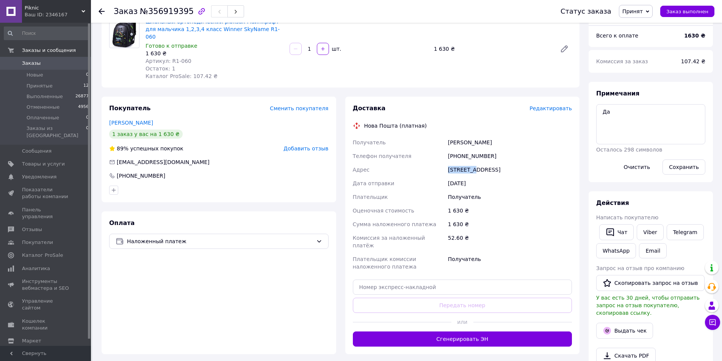
scroll to position [76, 0]
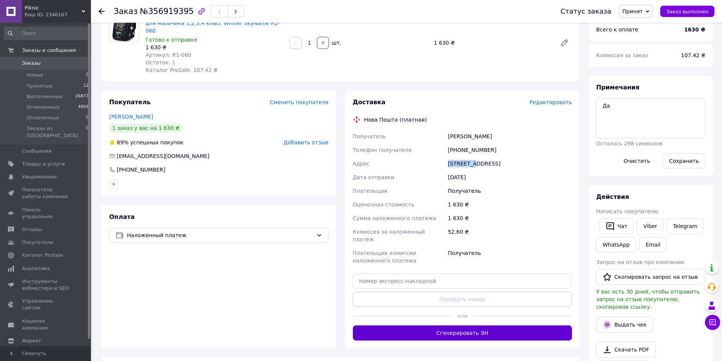
click at [443, 326] on button "Сгенерировать ЭН" at bounding box center [463, 333] width 220 height 15
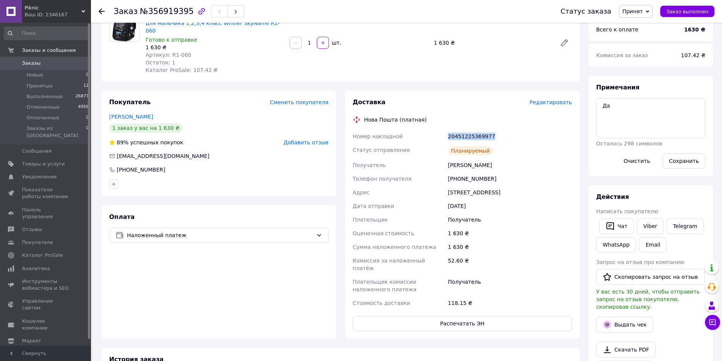
drag, startPoint x: 466, startPoint y: 131, endPoint x: 502, endPoint y: 131, distance: 36.4
click at [502, 131] on div "Номер накладной 20451225369977 Статус отправления Планируемый Получатель [PERSO…" at bounding box center [463, 220] width 223 height 180
click at [42, 64] on span "Заказы" at bounding box center [46, 63] width 48 height 7
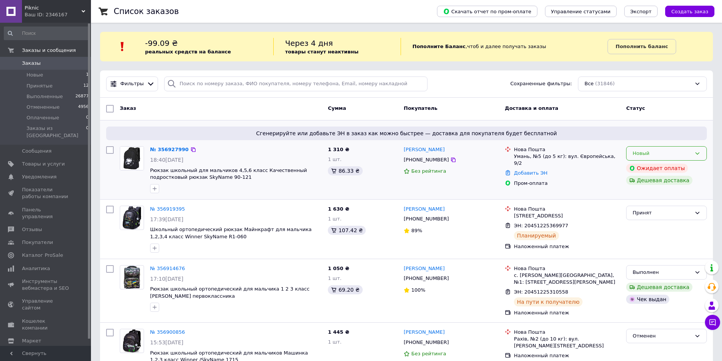
click at [668, 154] on div "Новый" at bounding box center [662, 154] width 59 height 8
click at [661, 166] on li "Принят" at bounding box center [667, 169] width 80 height 14
click at [175, 149] on link "№ 356927990" at bounding box center [167, 150] width 35 height 6
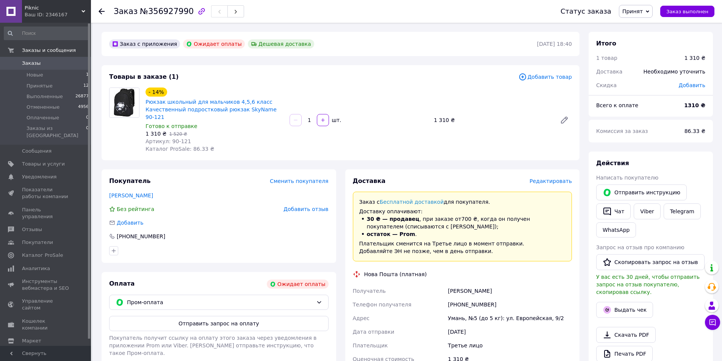
click at [39, 62] on span "Заказы" at bounding box center [46, 63] width 48 height 7
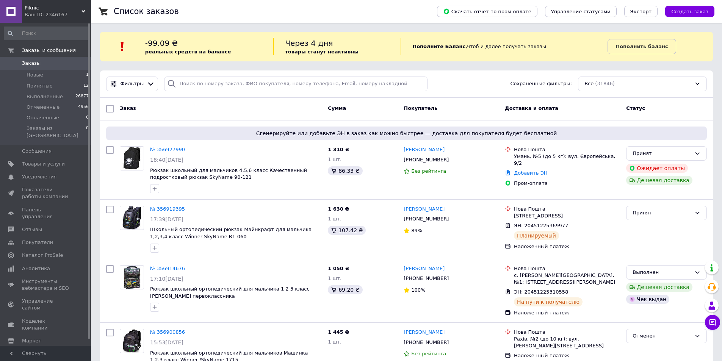
click at [35, 64] on span "Заказы" at bounding box center [31, 63] width 19 height 7
click at [171, 149] on link "№ 356927990" at bounding box center [167, 150] width 35 height 6
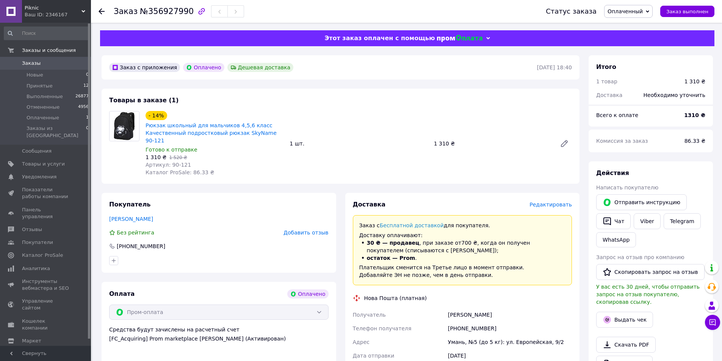
drag, startPoint x: 447, startPoint y: 308, endPoint x: 507, endPoint y: 311, distance: 59.6
click at [507, 311] on div "[PERSON_NAME]" at bounding box center [510, 315] width 127 height 14
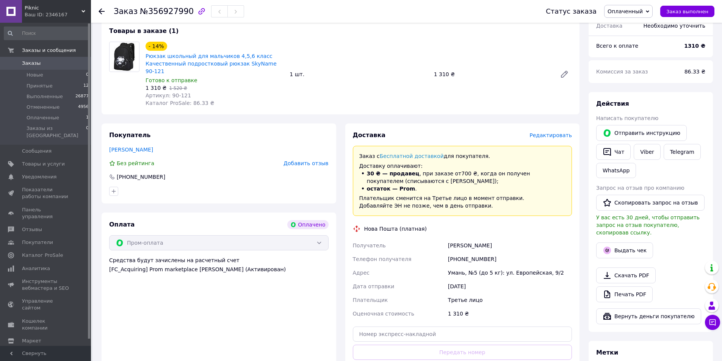
scroll to position [76, 0]
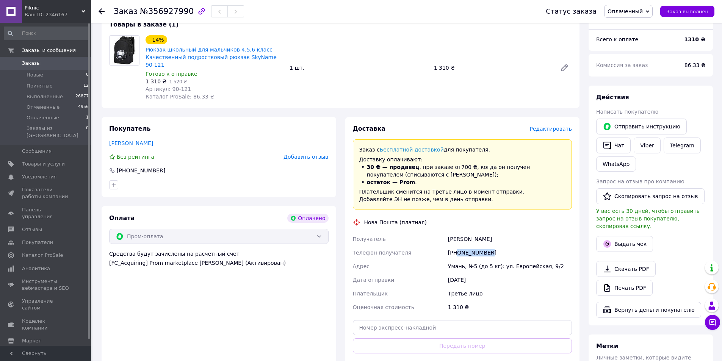
drag, startPoint x: 458, startPoint y: 246, endPoint x: 489, endPoint y: 246, distance: 31.5
click at [489, 246] on div "[PHONE_NUMBER]" at bounding box center [510, 253] width 127 height 14
drag, startPoint x: 449, startPoint y: 260, endPoint x: 463, endPoint y: 262, distance: 14.5
click at [463, 262] on div "Умань, №5 (до 5 кг): ул. Европейская, 9/2" at bounding box center [510, 267] width 127 height 14
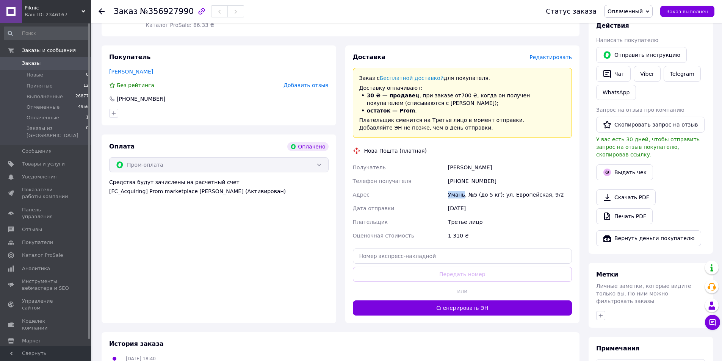
scroll to position [152, 0]
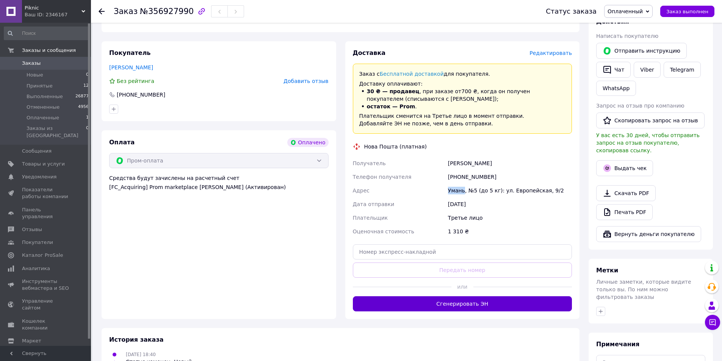
click at [443, 297] on button "Сгенерировать ЭН" at bounding box center [463, 304] width 220 height 15
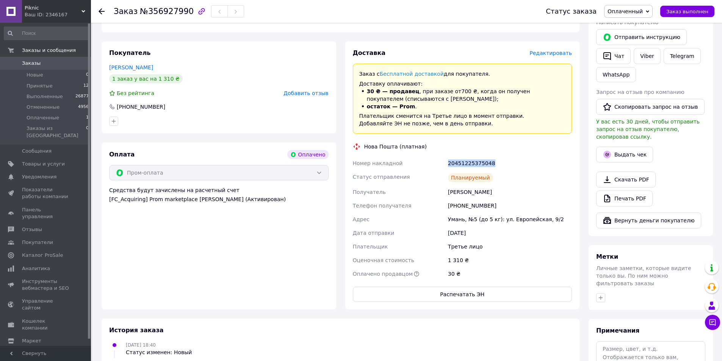
drag, startPoint x: 448, startPoint y: 155, endPoint x: 503, endPoint y: 156, distance: 55.0
click at [503, 157] on div "20451225375048" at bounding box center [510, 164] width 127 height 14
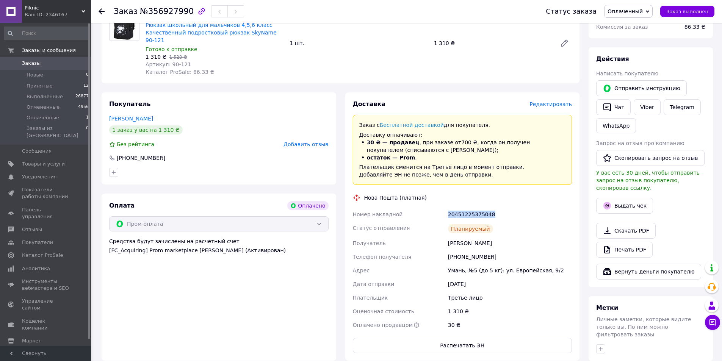
scroll to position [0, 0]
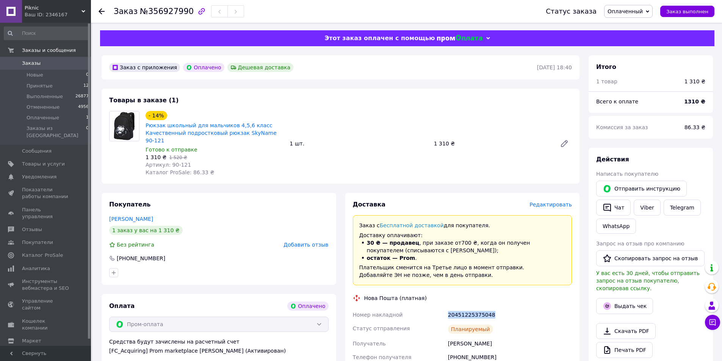
click at [35, 64] on span "Заказы" at bounding box center [31, 63] width 19 height 7
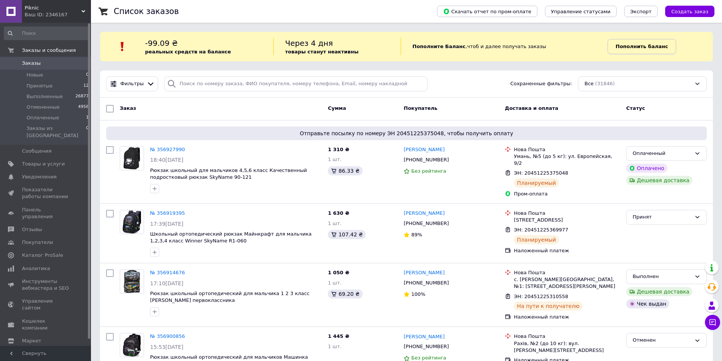
click at [617, 46] on b "Пополнить баланс" at bounding box center [642, 47] width 52 height 6
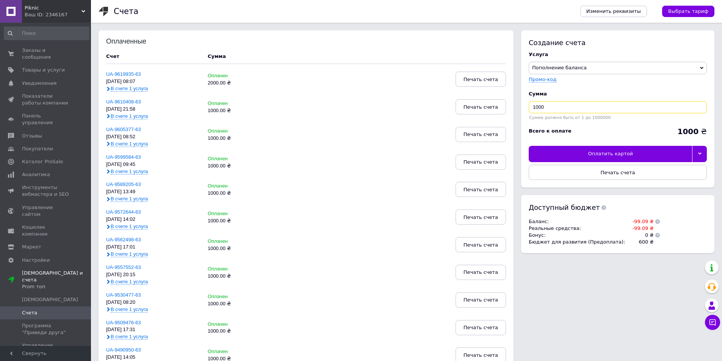
click at [536, 108] on input "1000" at bounding box center [618, 107] width 178 height 12
type input "2000"
click at [702, 151] on div at bounding box center [699, 154] width 15 height 16
click at [649, 173] on div "Другие способы оплаты" at bounding box center [618, 171] width 170 height 7
